Goal: Task Accomplishment & Management: Manage account settings

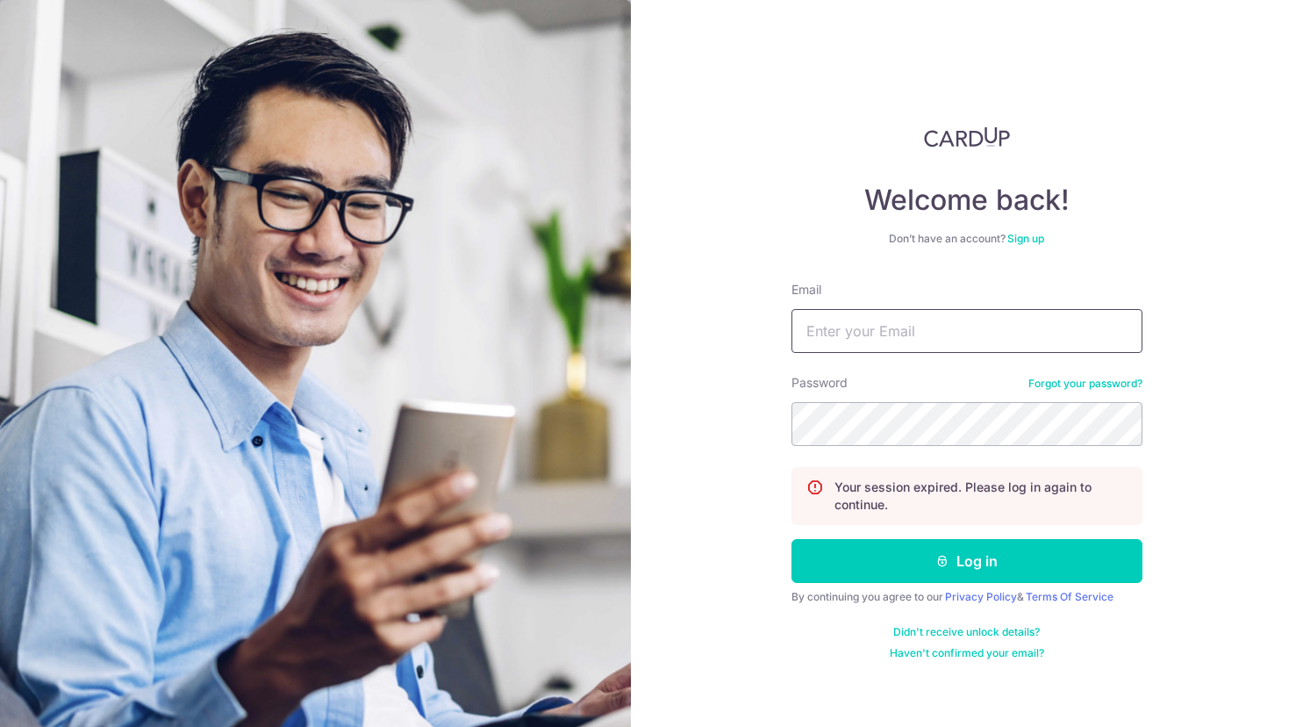
click at [859, 333] on input "Email" at bounding box center [967, 331] width 351 height 44
type input "[EMAIL_ADDRESS][DOMAIN_NAME]"
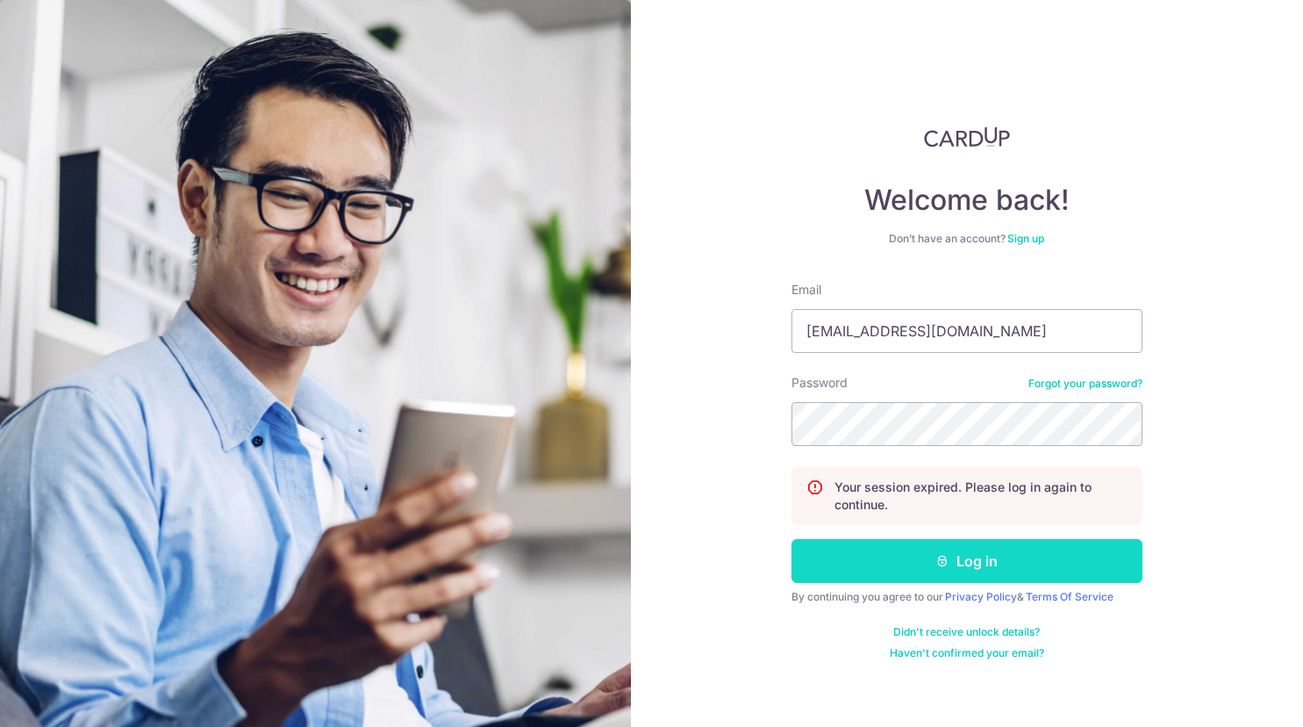
click at [902, 543] on button "Log in" at bounding box center [967, 561] width 351 height 44
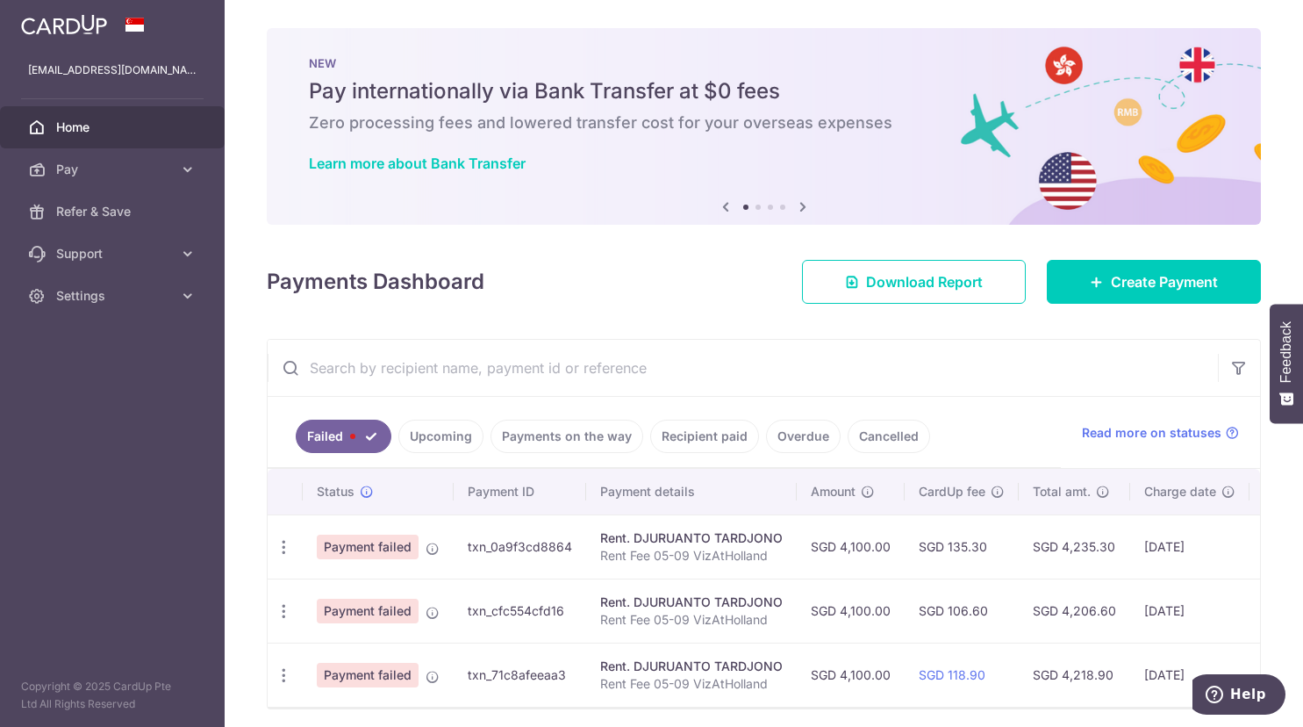
scroll to position [65, 0]
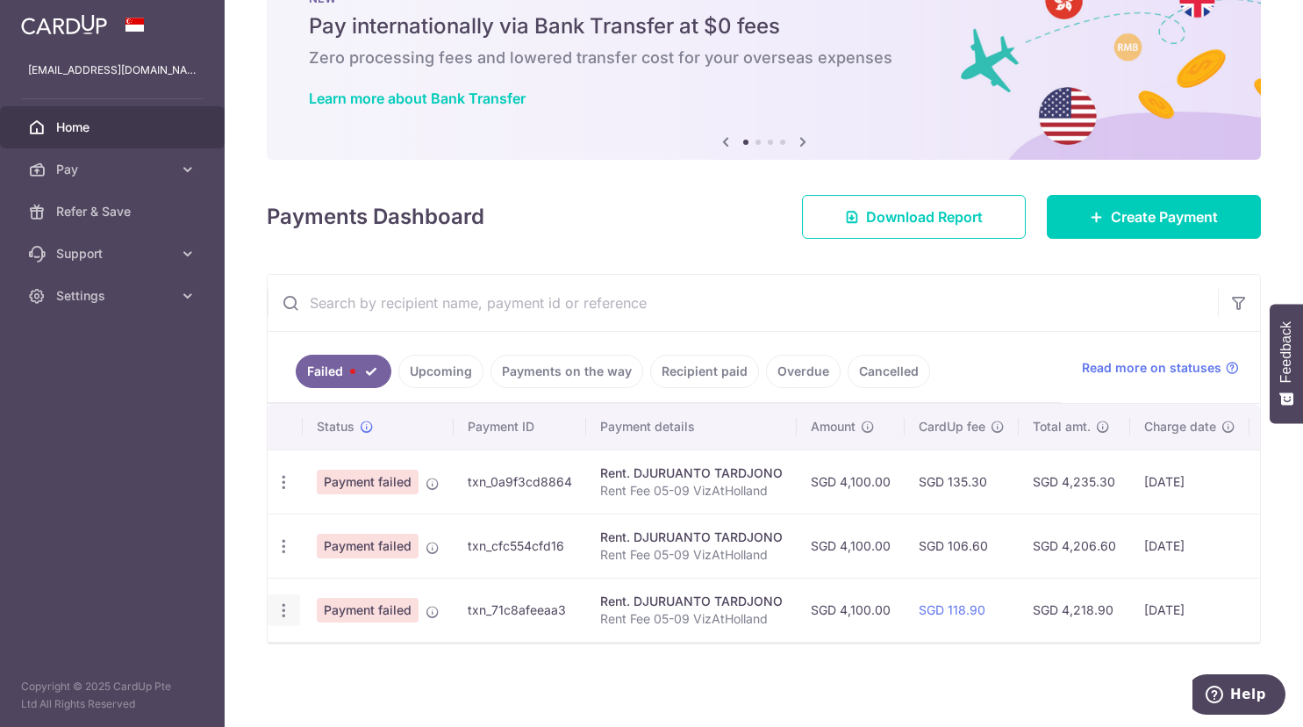
click at [284, 617] on icon "button" at bounding box center [284, 610] width 18 height 18
click at [340, 656] on span "Update payment" at bounding box center [377, 658] width 119 height 21
radio input "true"
type input "4,100.00"
type input "Rent Fee 05-09 VizAtHolland"
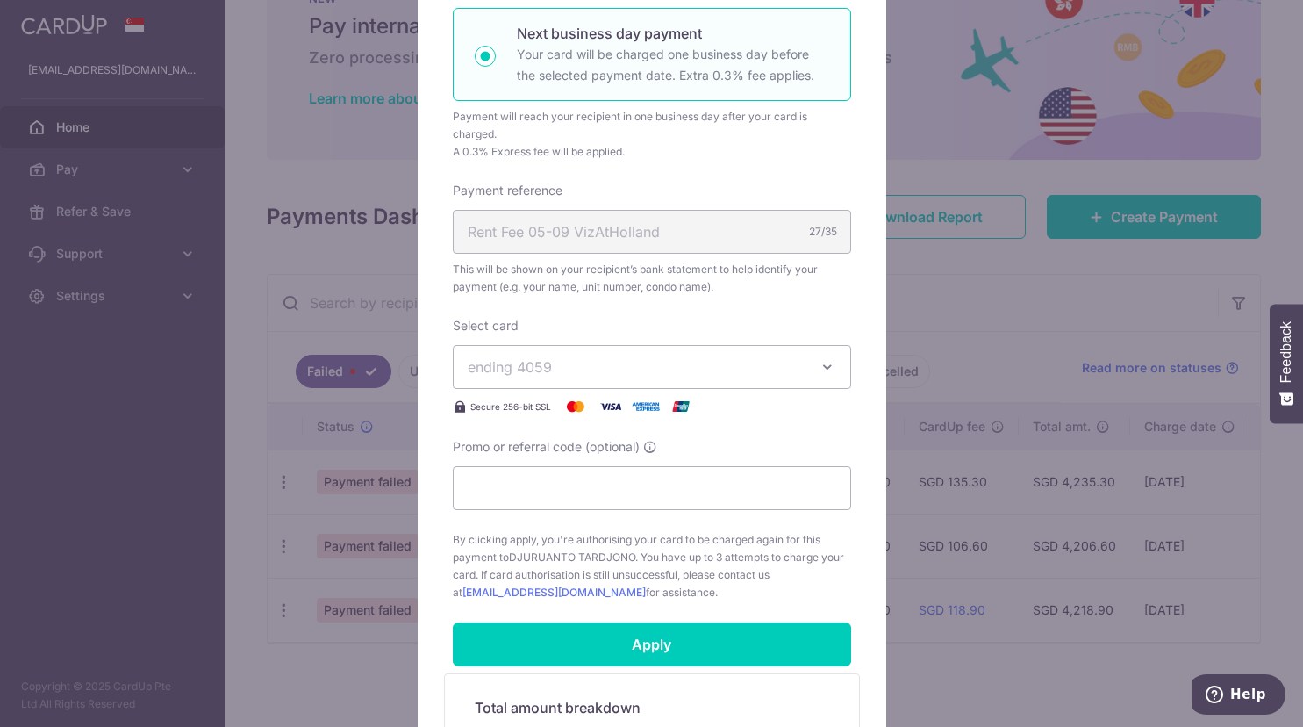
scroll to position [448, 0]
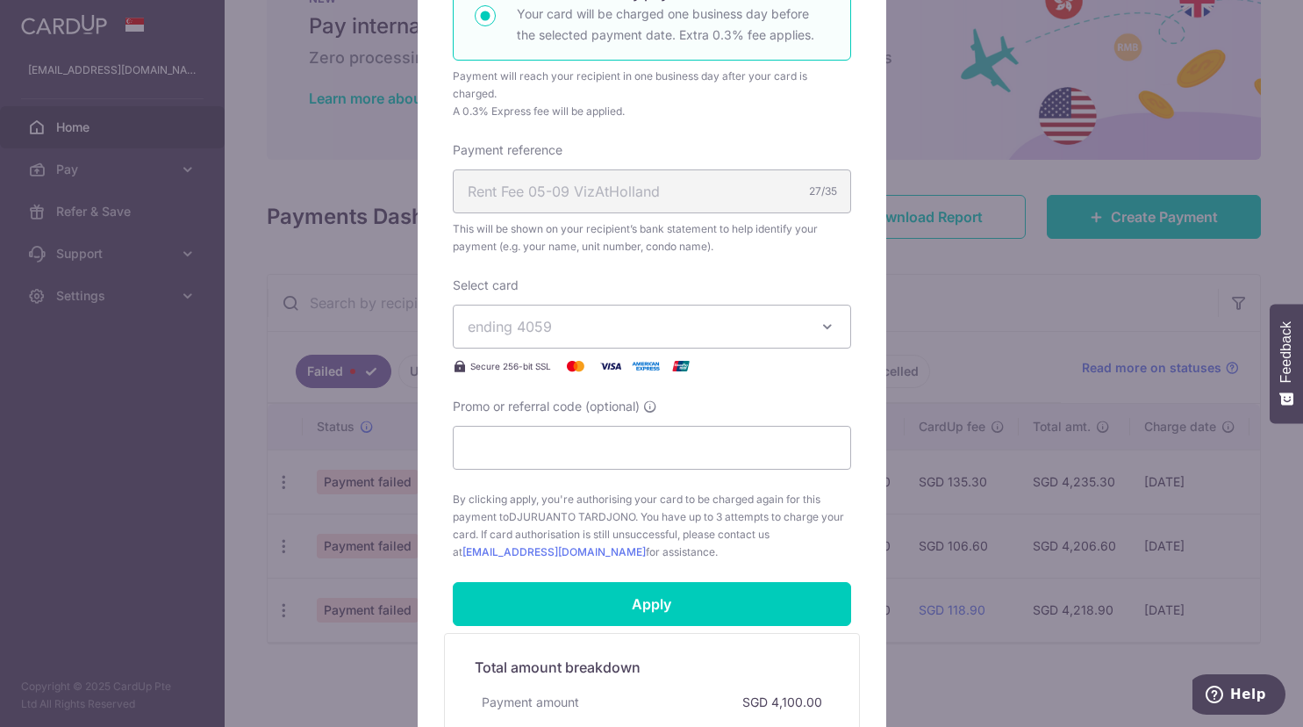
click at [677, 203] on div "Rent Fee 05-09 VizAtHolland 27/35" at bounding box center [652, 191] width 399 height 44
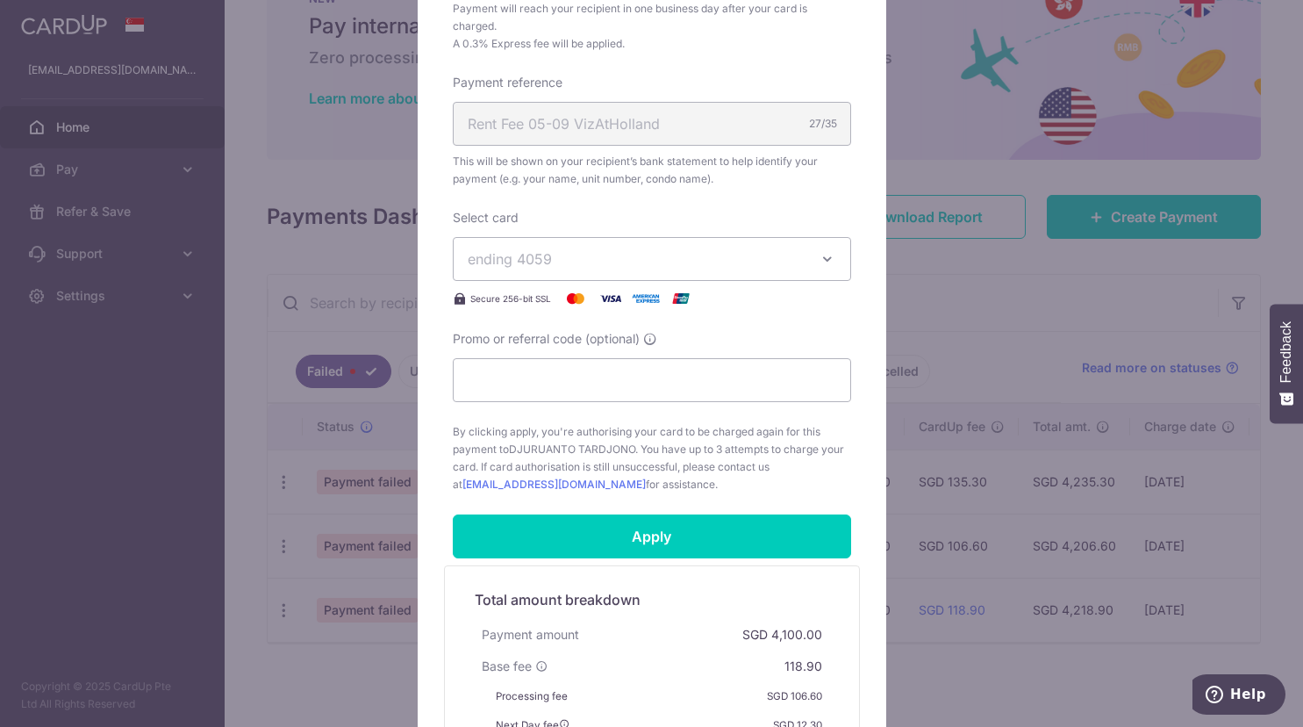
scroll to position [627, 0]
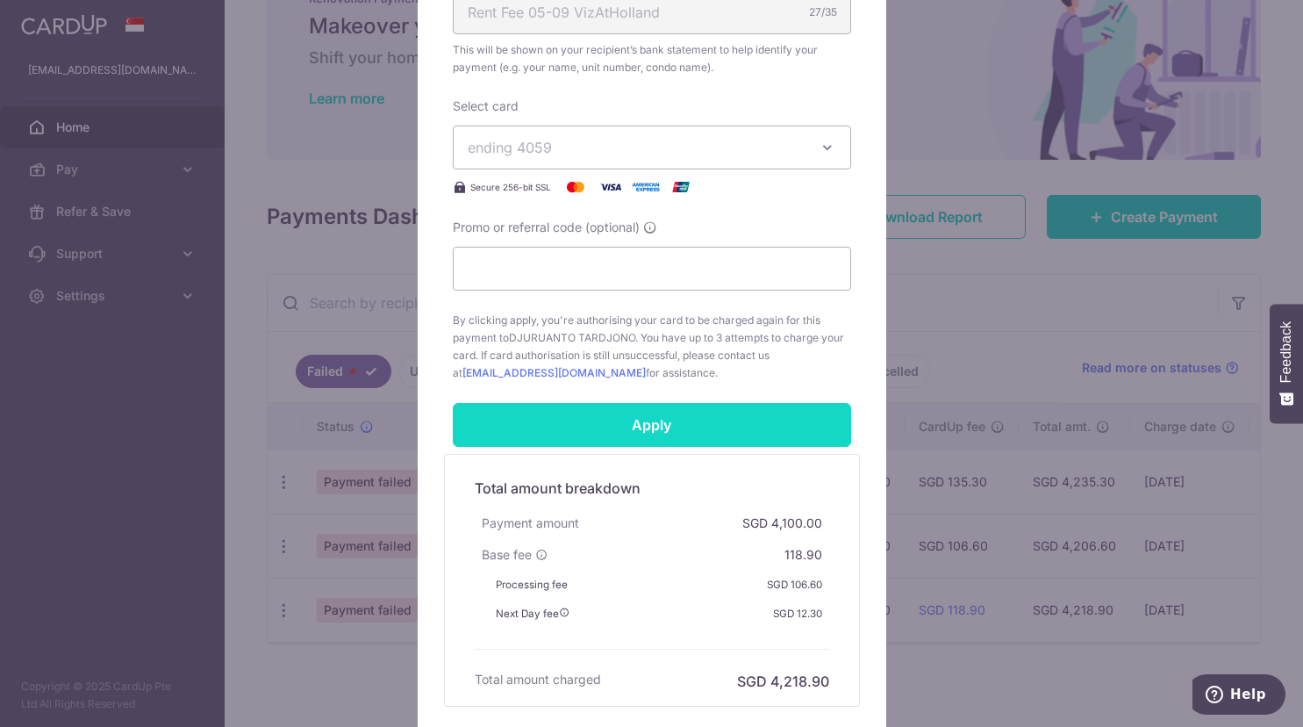
click at [625, 433] on input "Apply" at bounding box center [652, 425] width 399 height 44
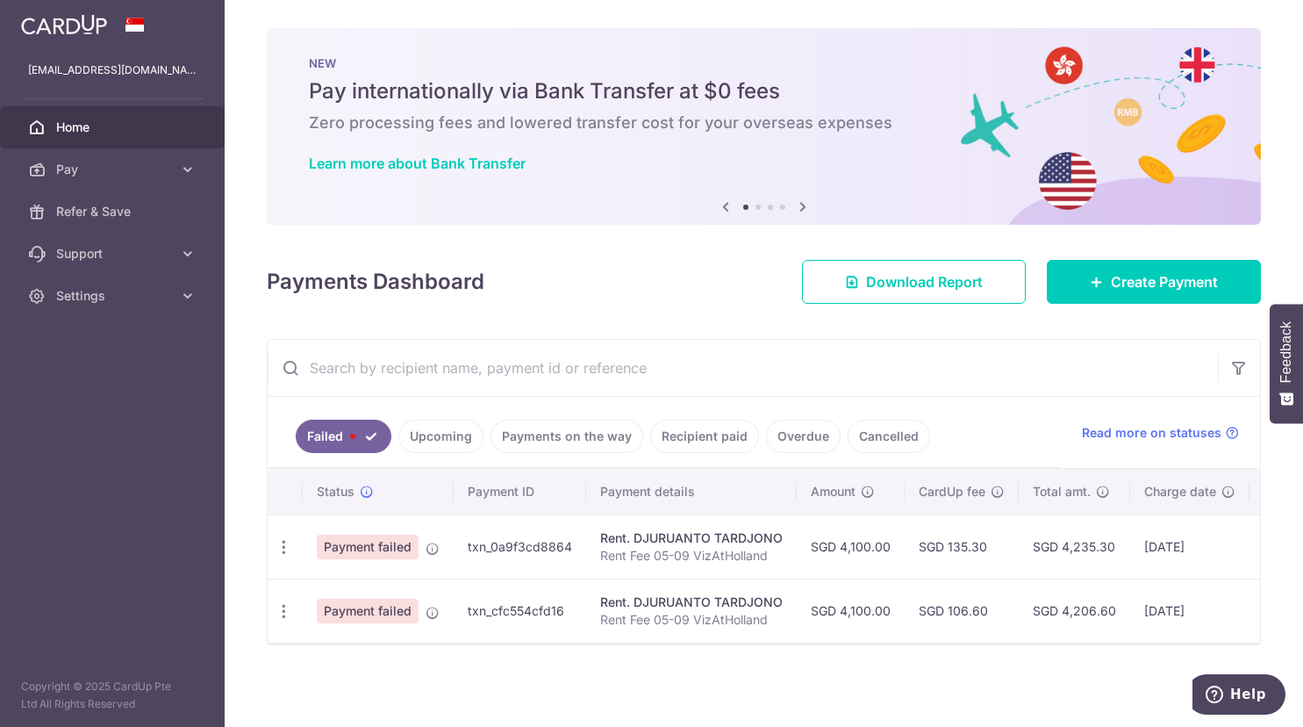
click at [451, 443] on link "Upcoming" at bounding box center [441, 436] width 85 height 33
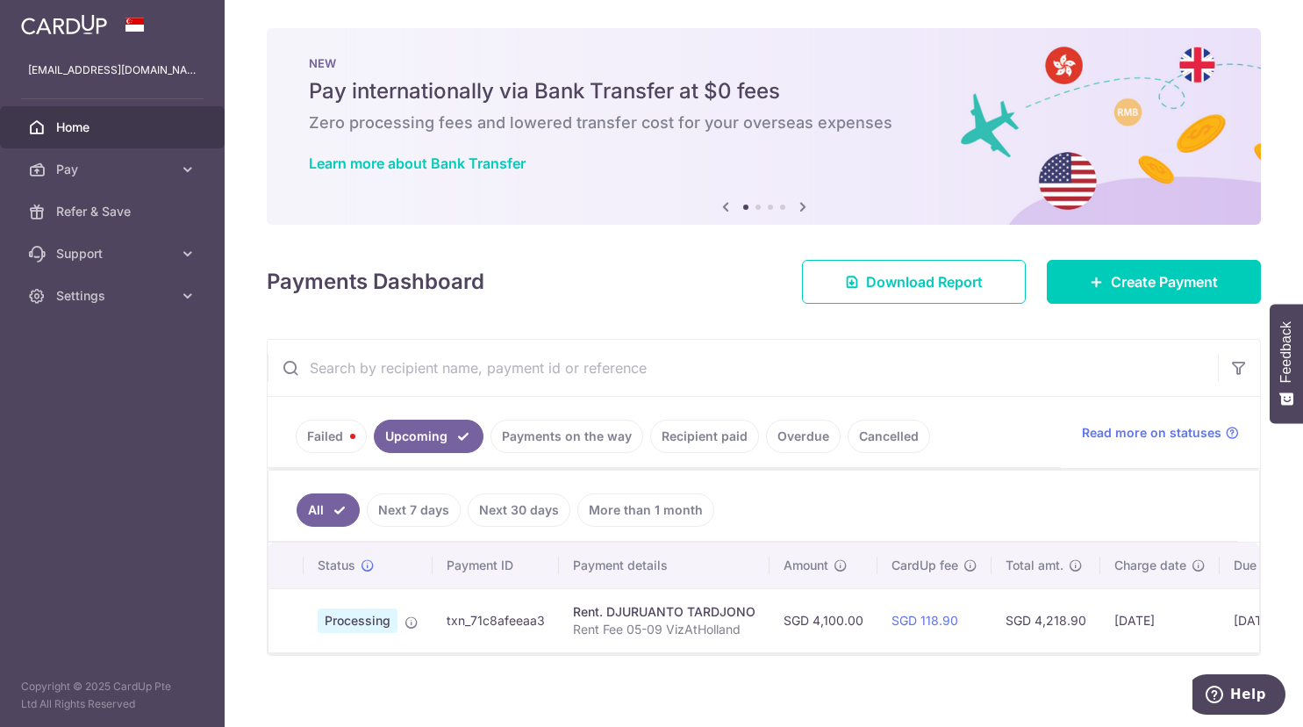
click at [334, 445] on link "Failed" at bounding box center [331, 436] width 71 height 33
